Goal: Task Accomplishment & Management: Manage account settings

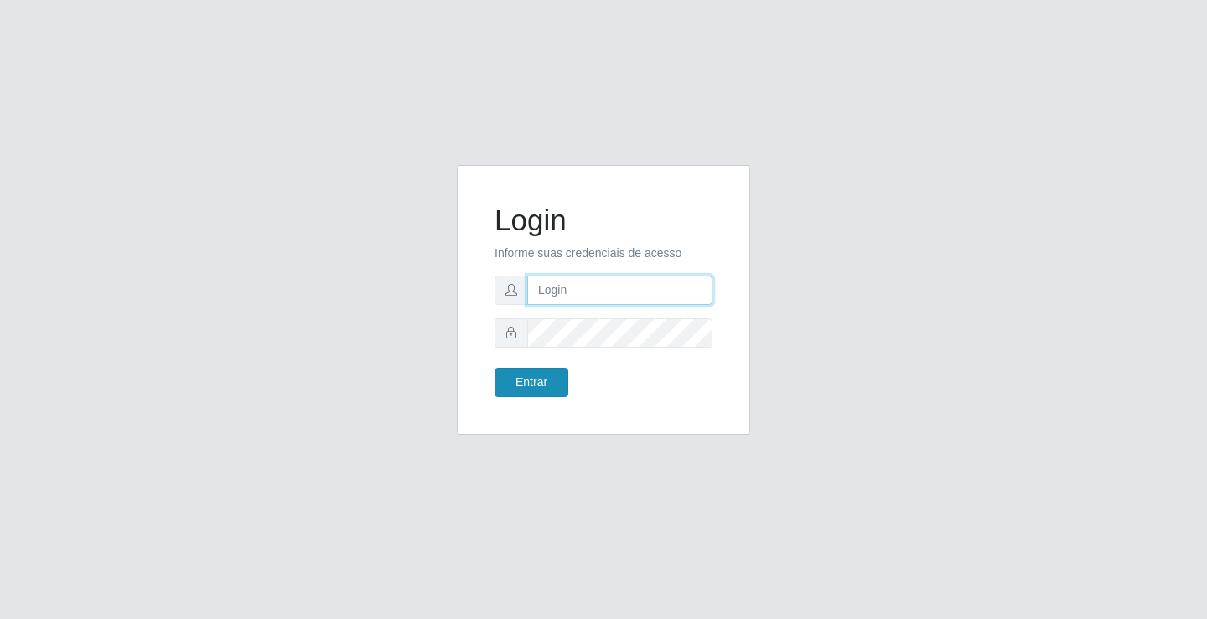
type input "[EMAIL_ADDRESS][DOMAIN_NAME]"
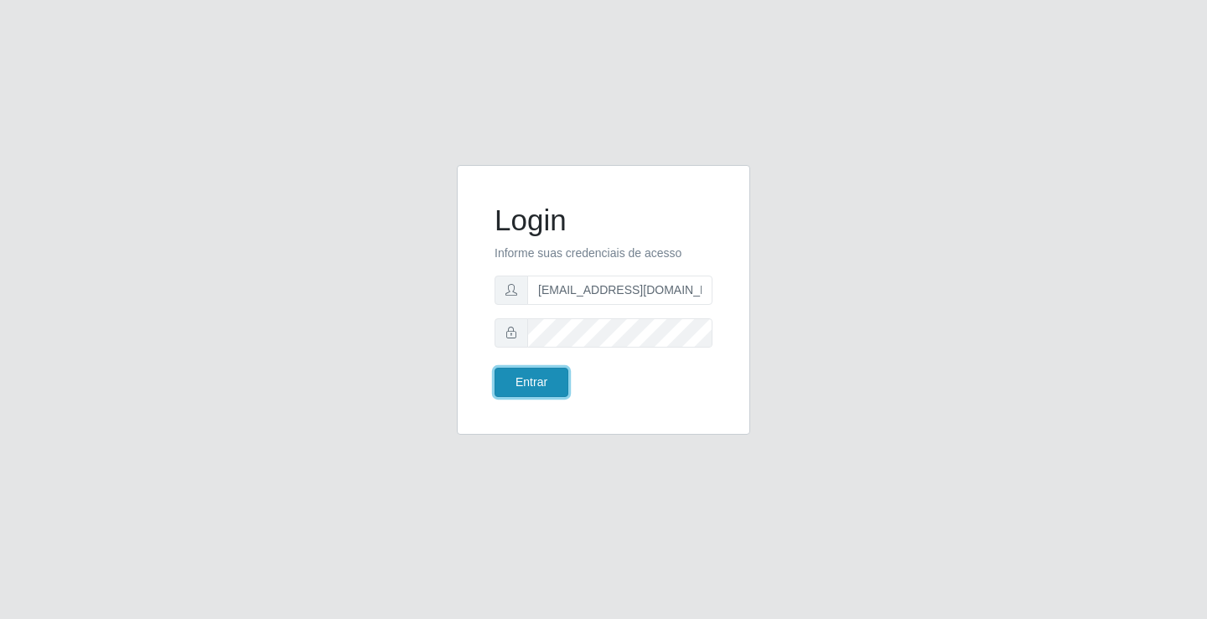
click at [534, 391] on button "Entrar" at bounding box center [531, 382] width 74 height 29
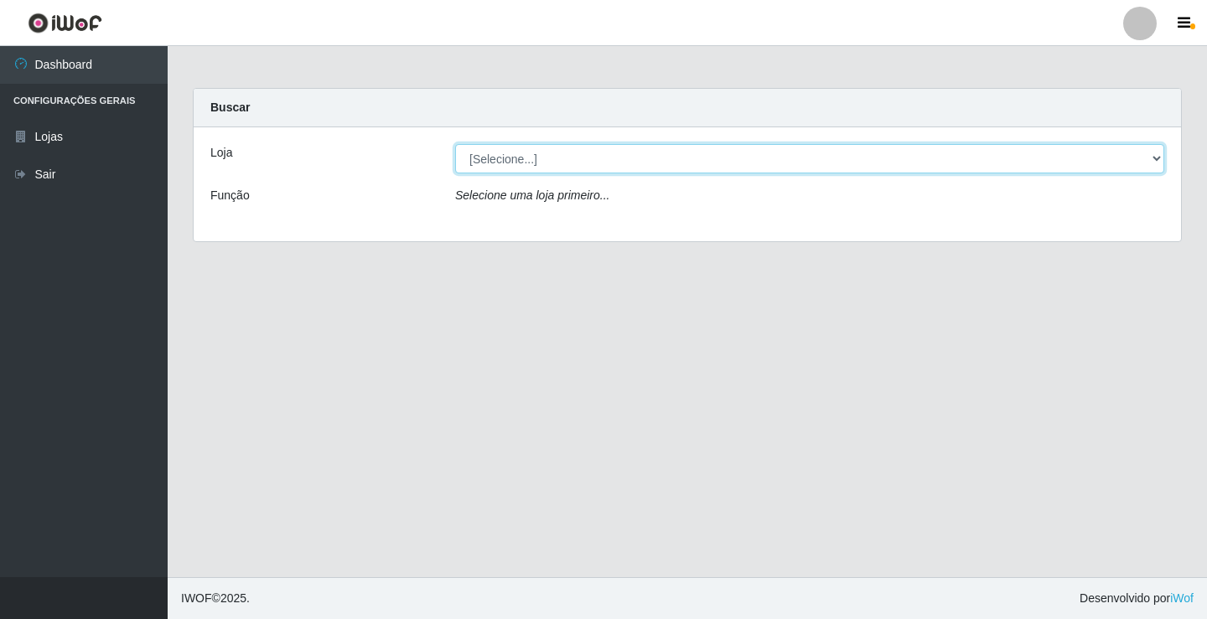
click at [573, 160] on select "[Selecione...] Rede Potiguar 4 - Extremoz" at bounding box center [809, 158] width 709 height 29
select select "78"
click at [455, 144] on select "[Selecione...] Rede Potiguar 4 - Extremoz" at bounding box center [809, 158] width 709 height 29
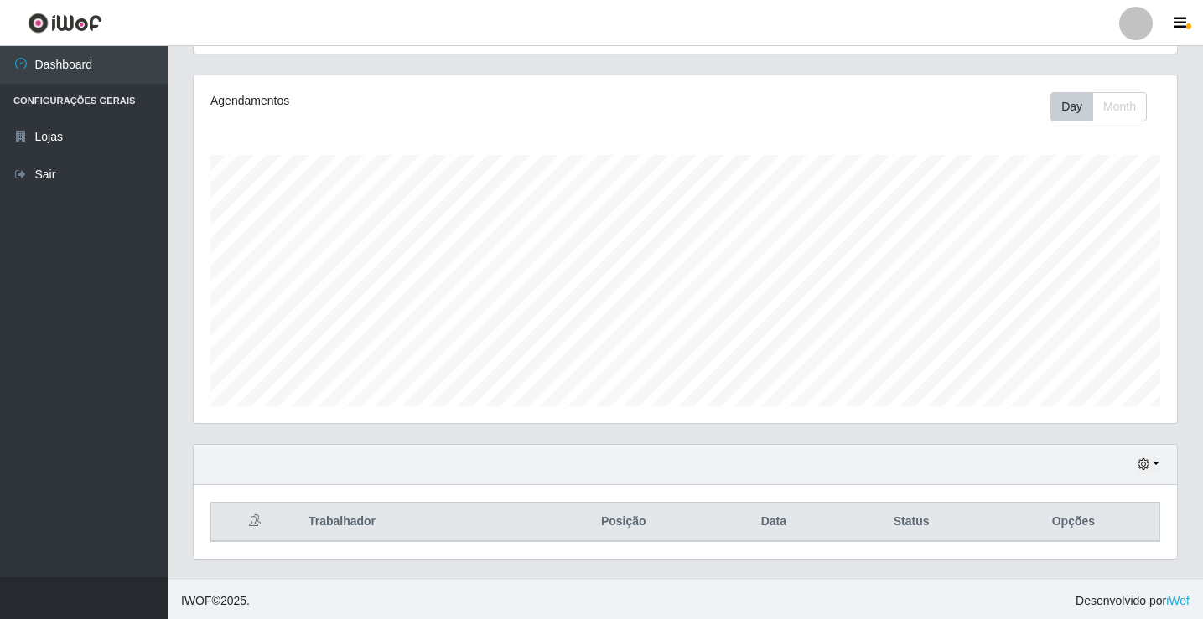
scroll to position [195, 0]
click at [1141, 466] on icon "button" at bounding box center [1143, 462] width 12 height 12
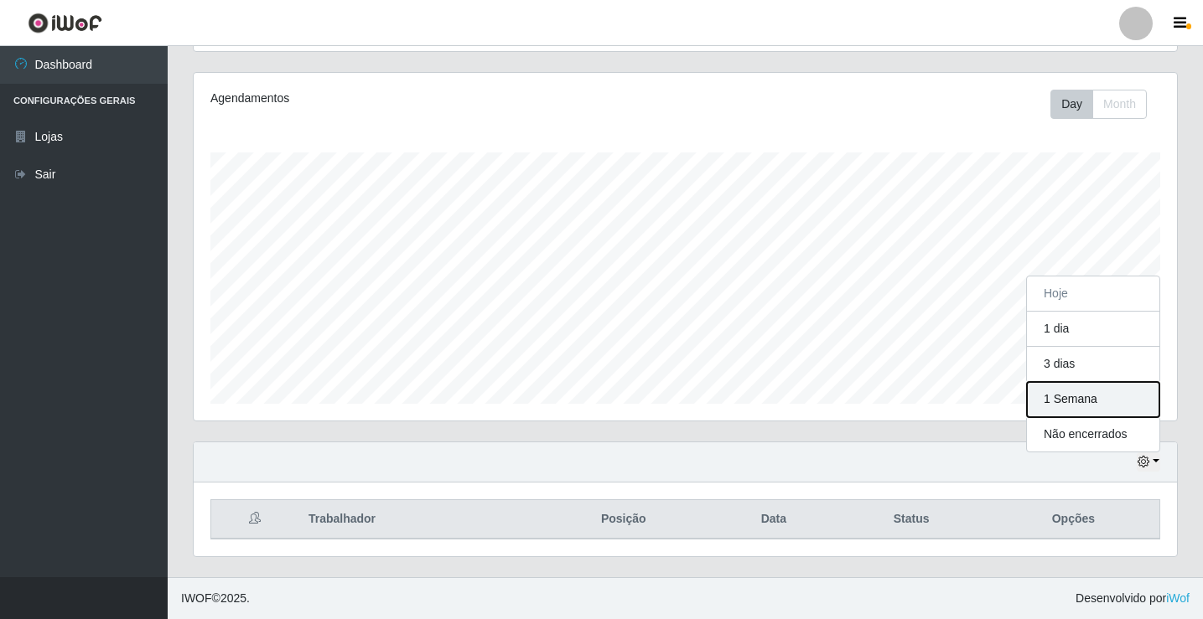
click at [1103, 407] on button "1 Semana" at bounding box center [1093, 399] width 132 height 35
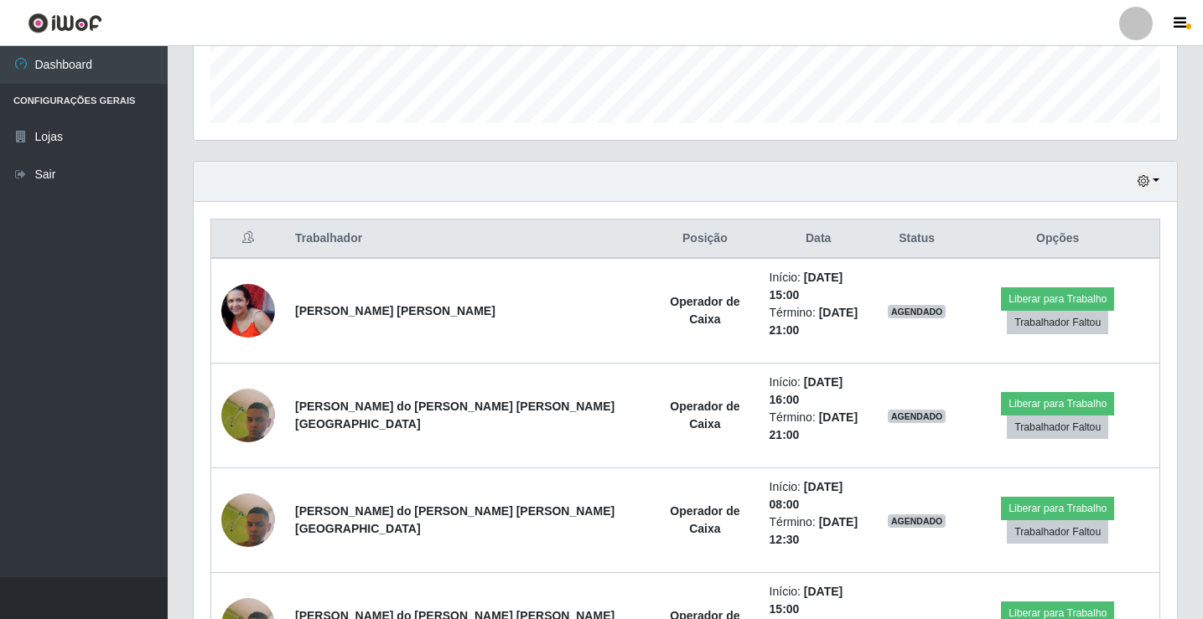
scroll to position [448, 0]
